Goal: Information Seeking & Learning: Learn about a topic

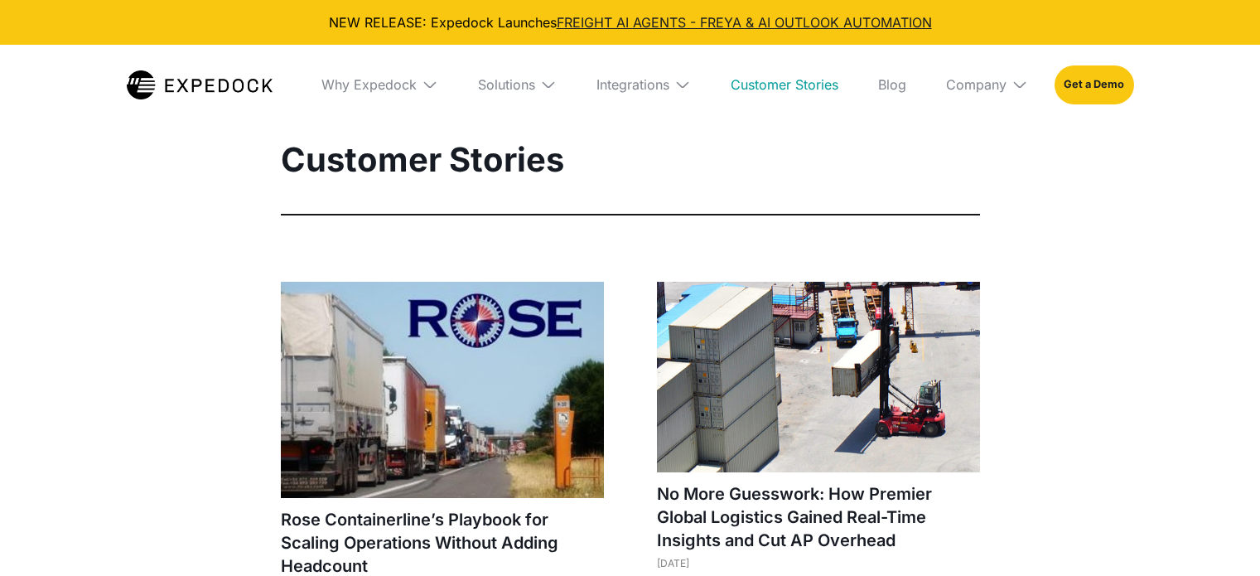
select select
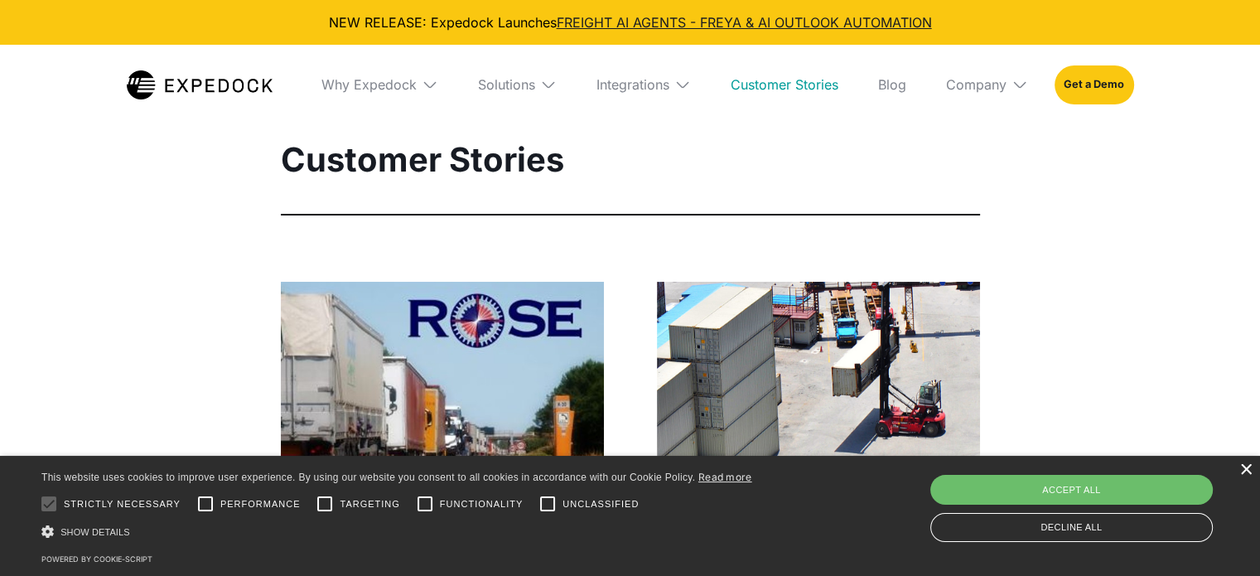
click at [1251, 469] on div "× This website uses cookies to improve user experience. By using our website yo…" at bounding box center [630, 516] width 1260 height 120
click at [1246, 471] on div "×" at bounding box center [1246, 470] width 12 height 12
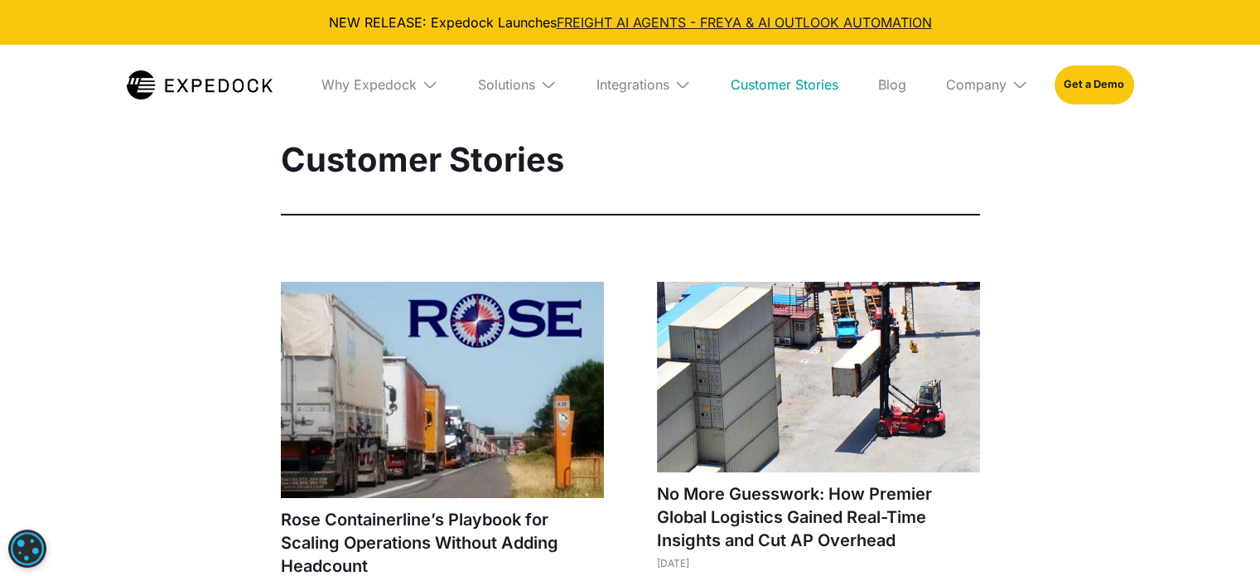
click at [527, 352] on img at bounding box center [442, 390] width 323 height 216
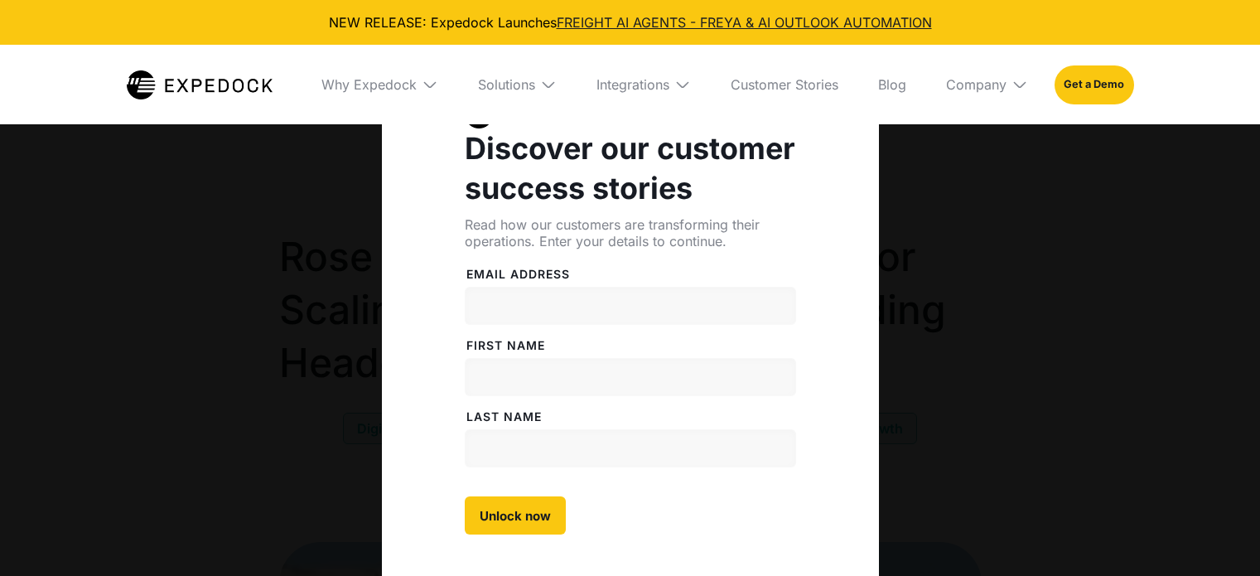
select select
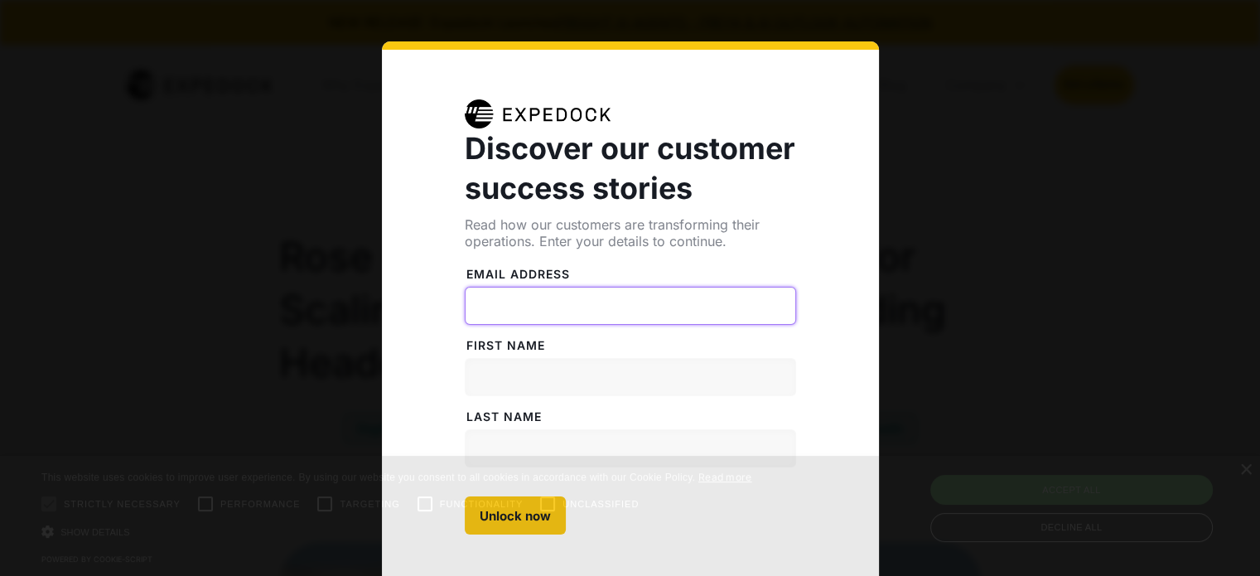
click at [582, 294] on input "Email address" at bounding box center [630, 306] width 331 height 38
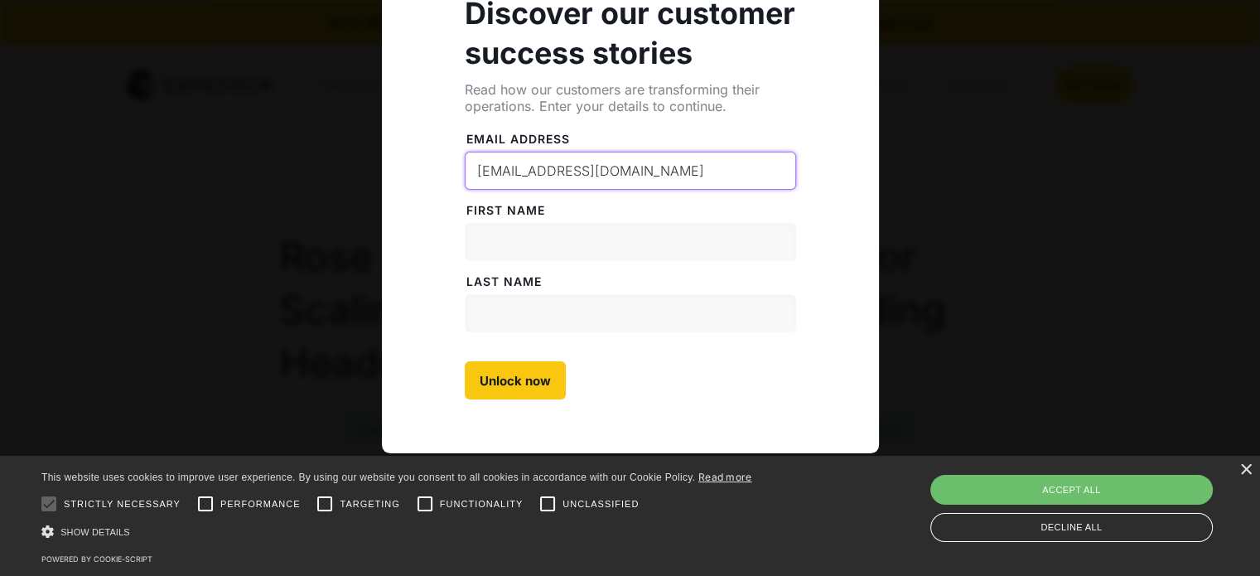
scroll to position [136, 0]
type input "[EMAIL_ADDRESS][DOMAIN_NAME]"
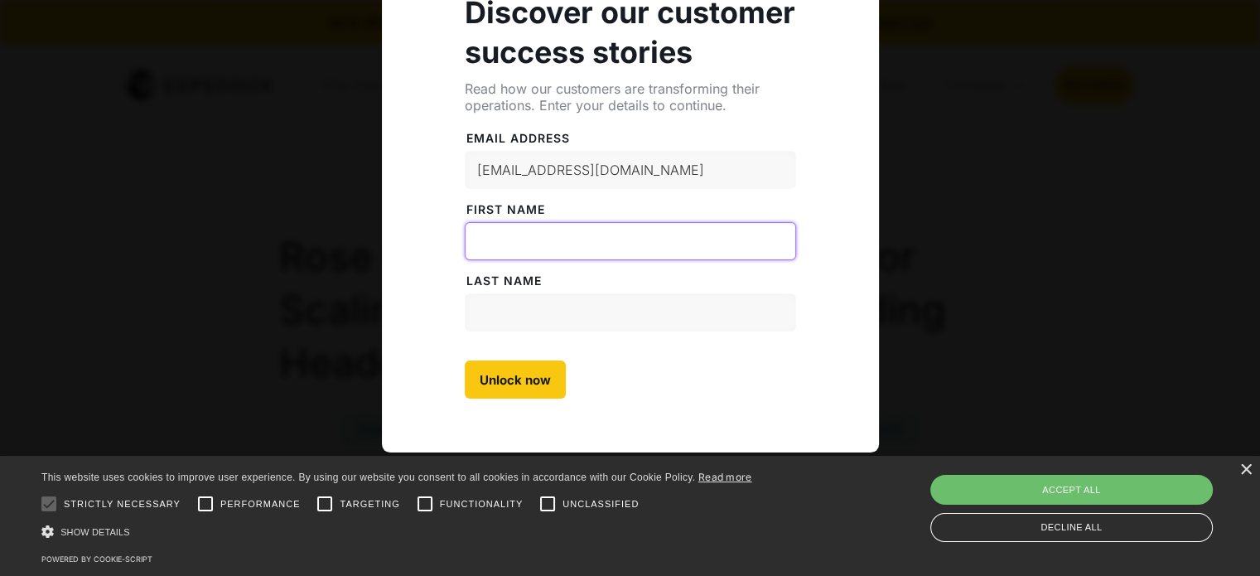
click at [573, 235] on input "FiRST NAME" at bounding box center [630, 241] width 331 height 38
type input "Meara"
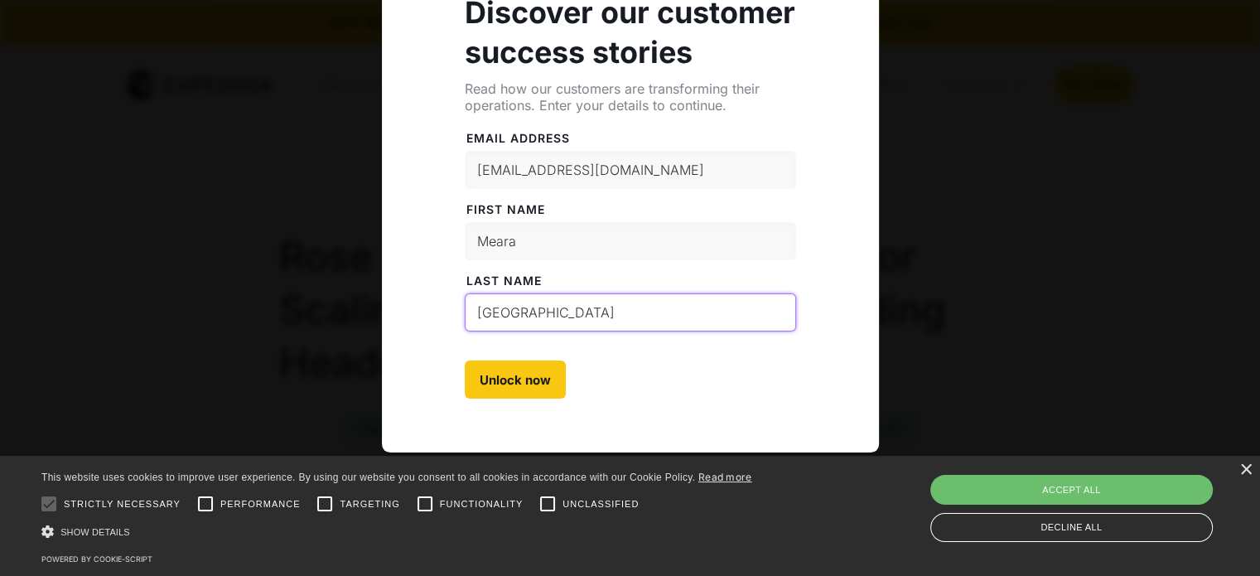
type input "[GEOGRAPHIC_DATA]"
click at [618, 351] on form "Email address [EMAIL_ADDRESS][DOMAIN_NAME] MemberStack Attribute FiRST NAME [PE…" at bounding box center [630, 256] width 331 height 285
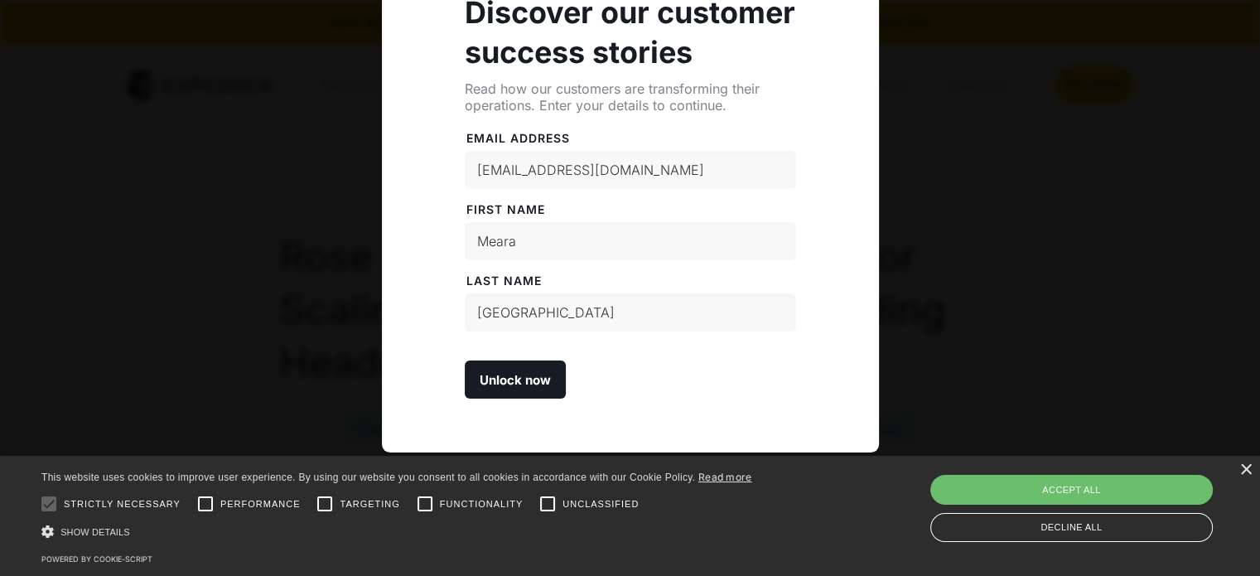
click at [494, 371] on input "Unlock now" at bounding box center [515, 379] width 101 height 38
type input "Please wait..."
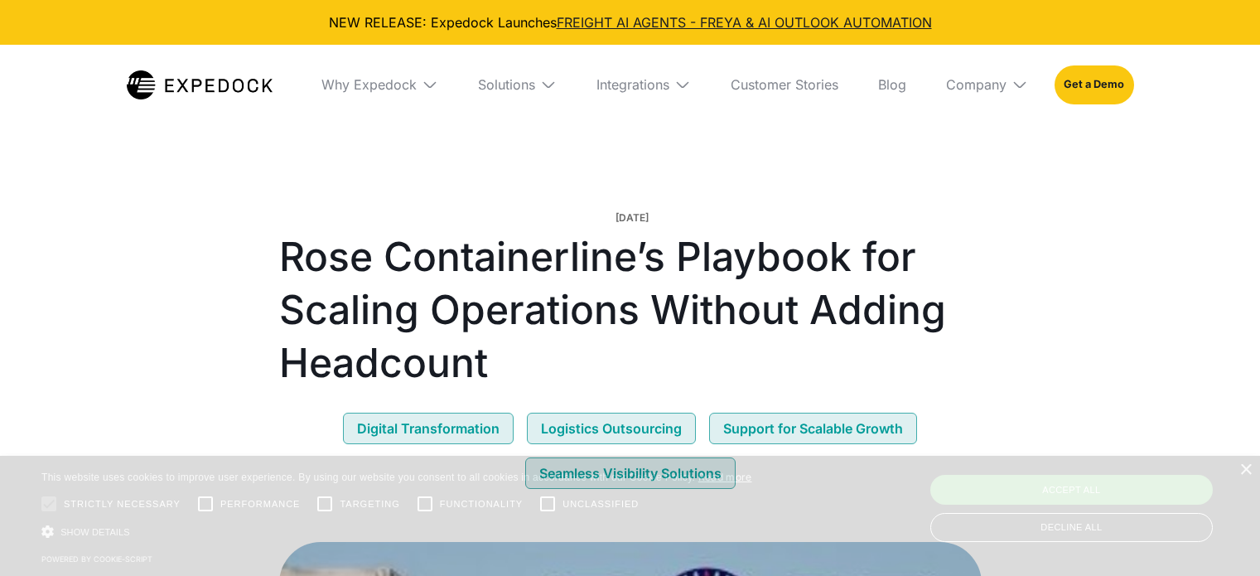
select select
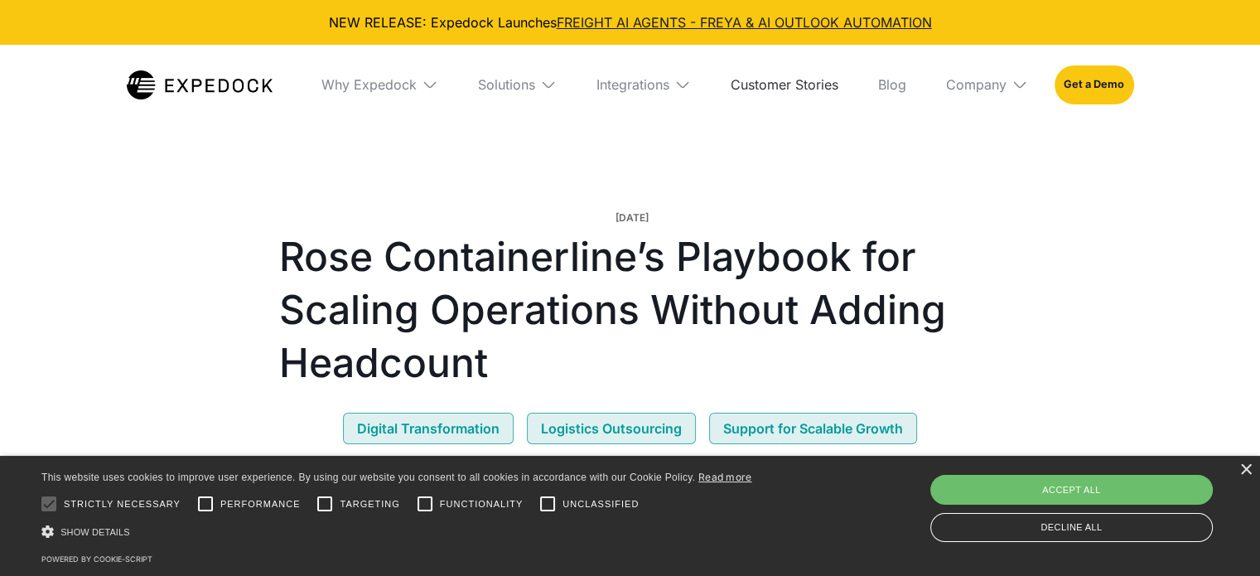
click at [791, 90] on link "Customer Stories" at bounding box center [785, 85] width 134 height 80
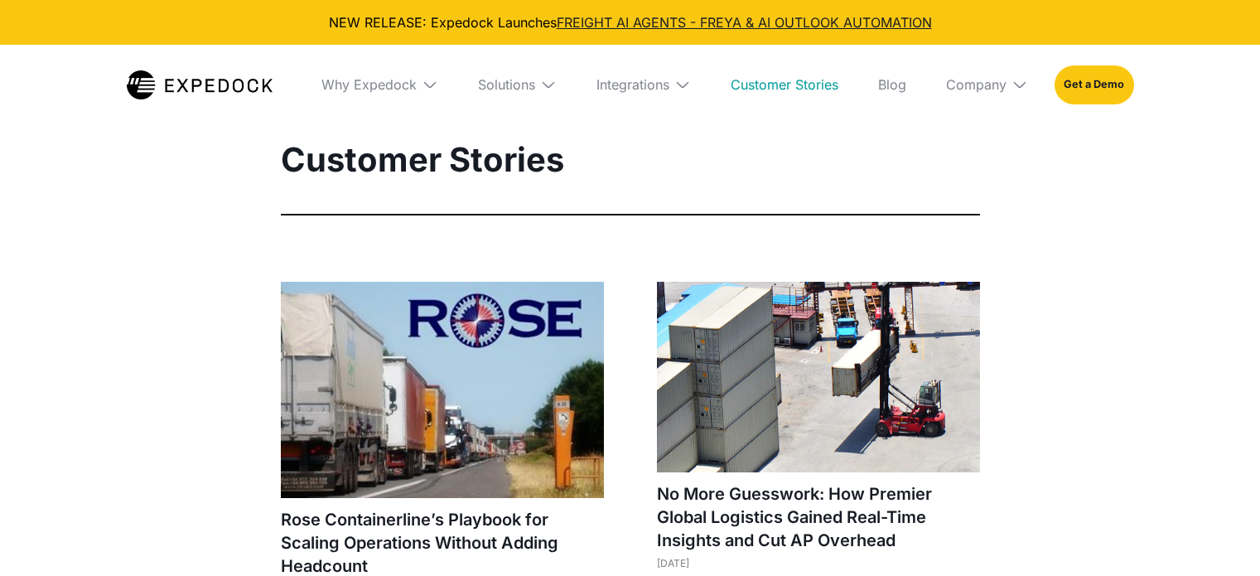
select select
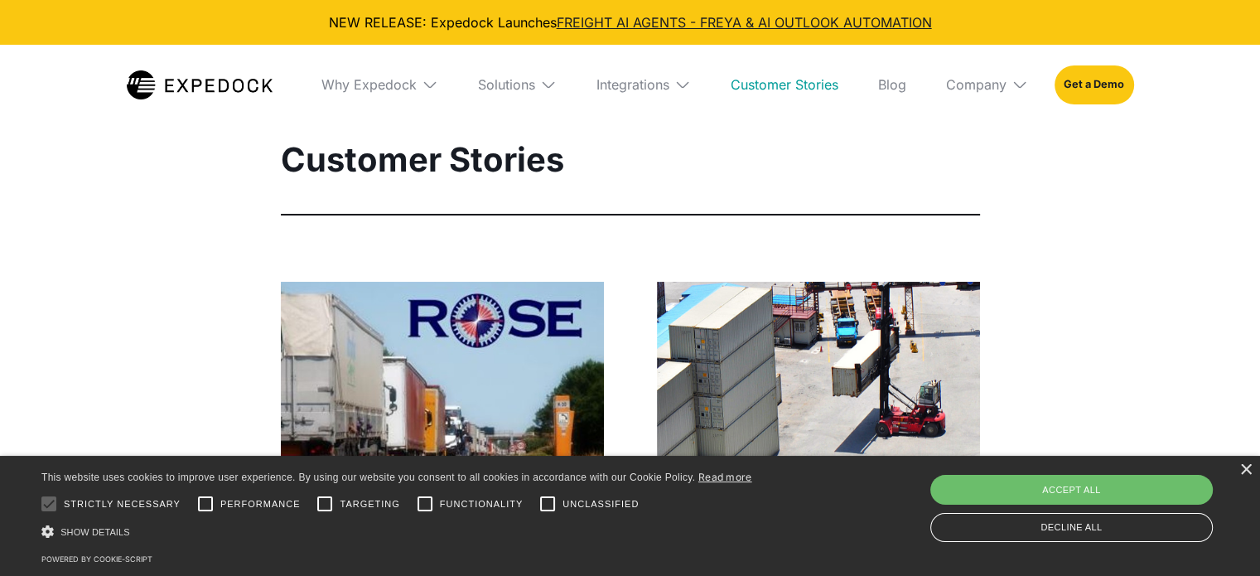
click at [764, 323] on img at bounding box center [818, 377] width 323 height 191
